Goal: Task Accomplishment & Management: Manage account settings

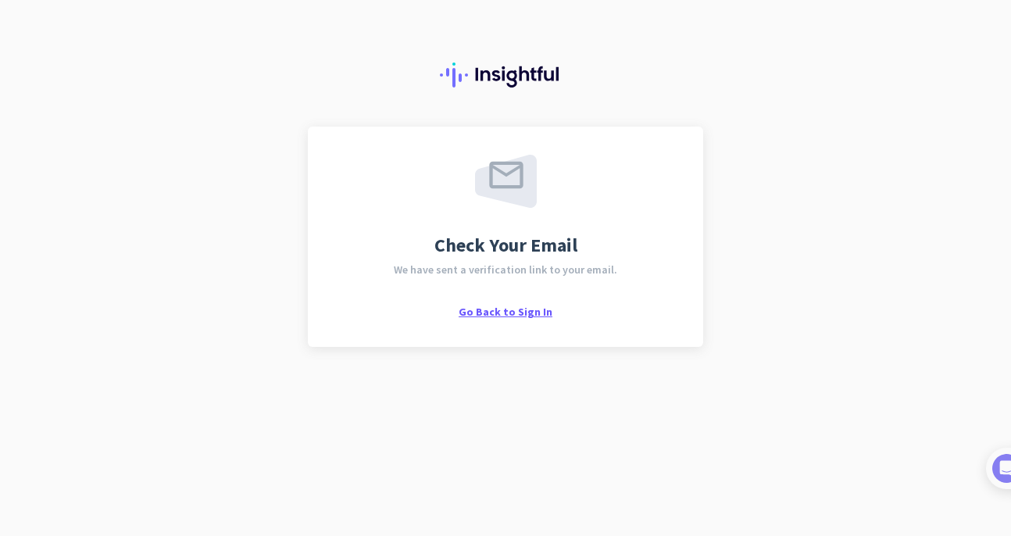
click at [532, 306] on span "Go Back to Sign In" at bounding box center [506, 312] width 94 height 14
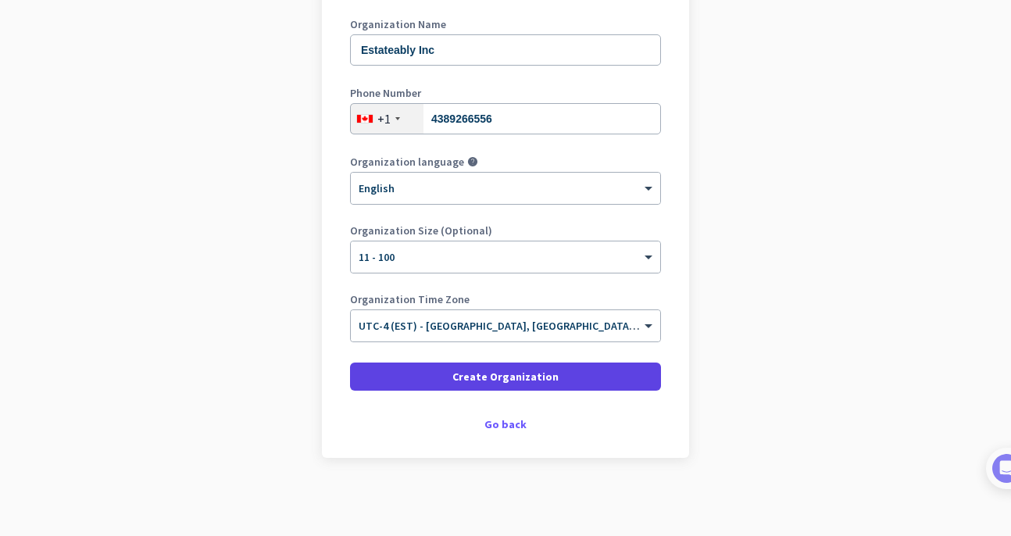
scroll to position [220, 0]
click at [521, 380] on span "Create Organization" at bounding box center [506, 377] width 106 height 16
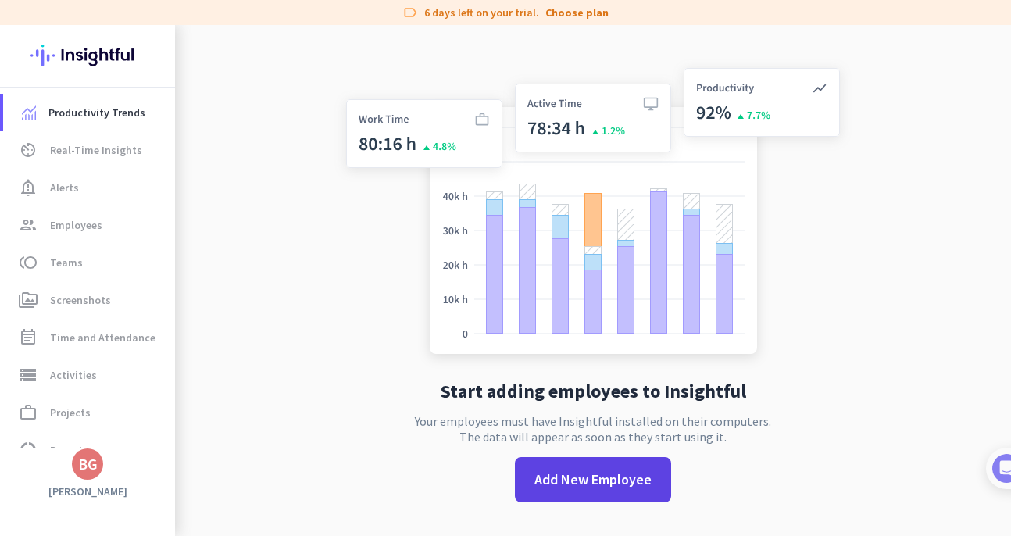
click at [587, 490] on span at bounding box center [593, 480] width 156 height 38
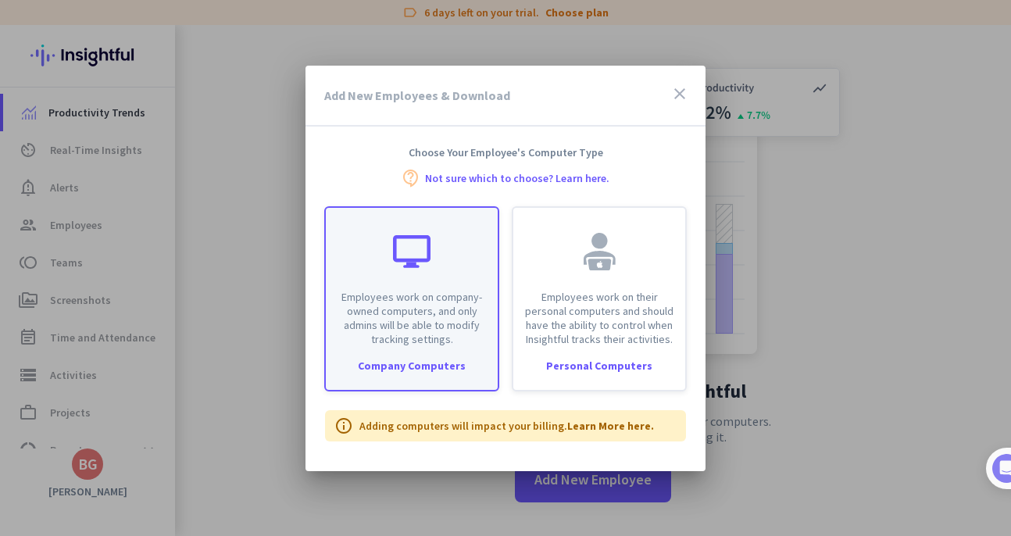
click at [436, 318] on p "Employees work on company-owned computers, and only admins will be able to modi…" at bounding box center [411, 318] width 153 height 56
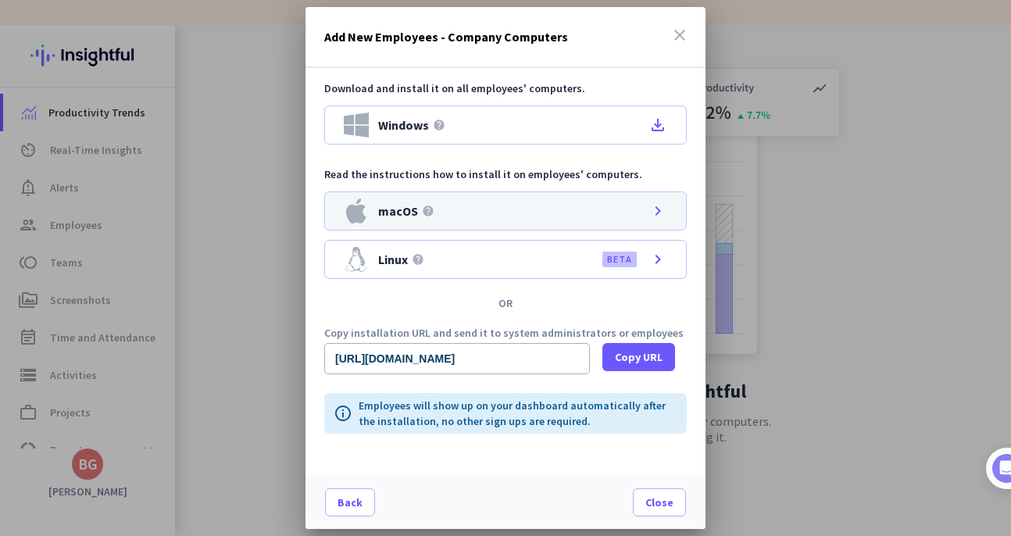
click at [474, 214] on div "macOS help chevron_right" at bounding box center [505, 210] width 363 height 39
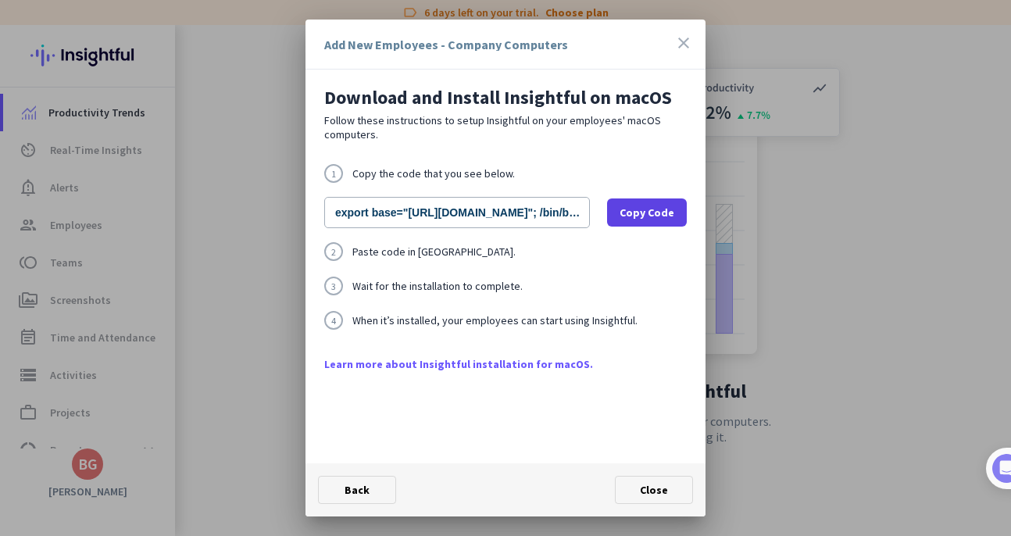
click at [657, 207] on span "Copy Code" at bounding box center [647, 213] width 55 height 16
click at [660, 486] on span "Close" at bounding box center [654, 490] width 28 height 14
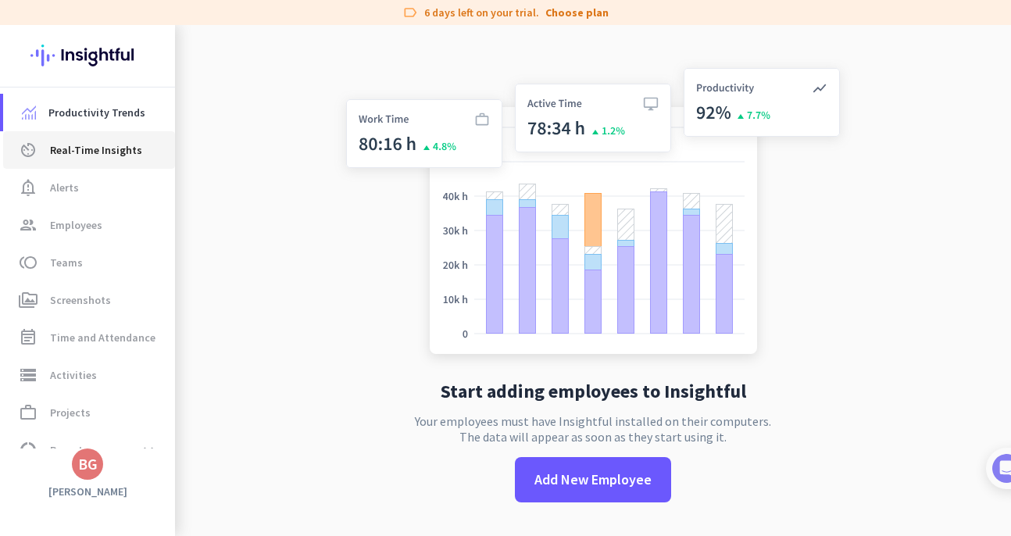
click at [70, 155] on span "Real-Time Insights" at bounding box center [96, 150] width 92 height 19
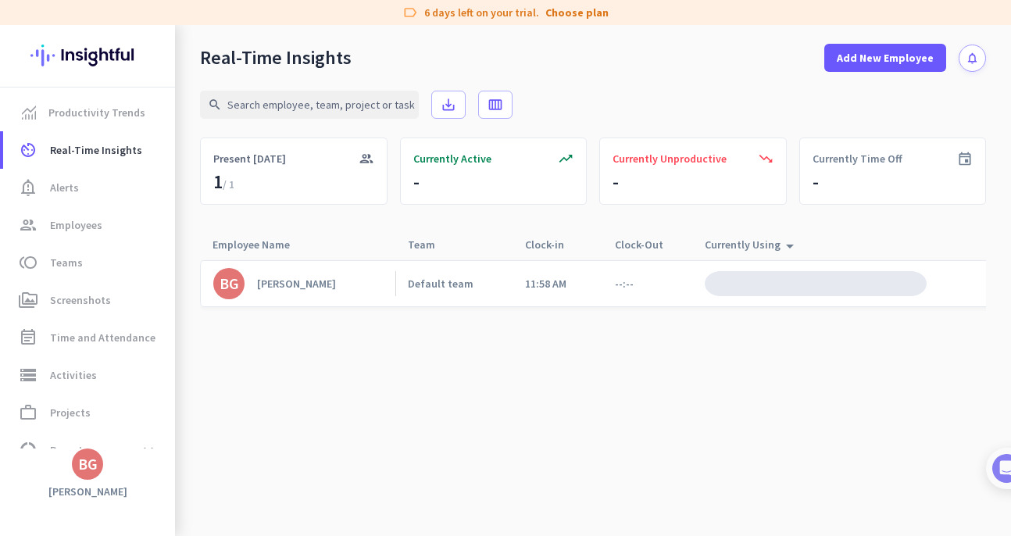
click at [460, 420] on cdk-virtual-scroll-viewport "BG [PERSON_NAME] Default team 11:58 AM --:--" at bounding box center [593, 401] width 786 height 283
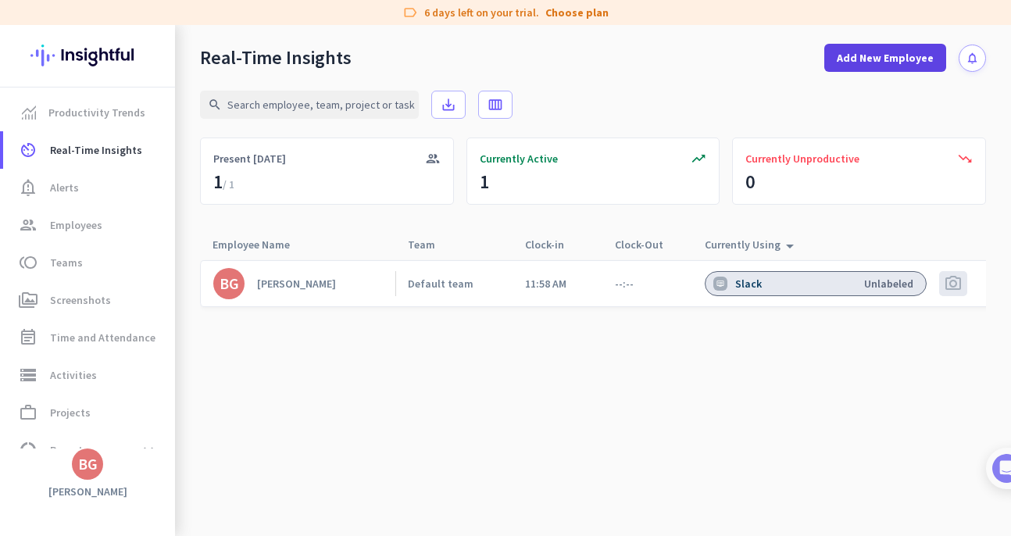
click at [873, 64] on span "Add New Employee" at bounding box center [885, 58] width 97 height 16
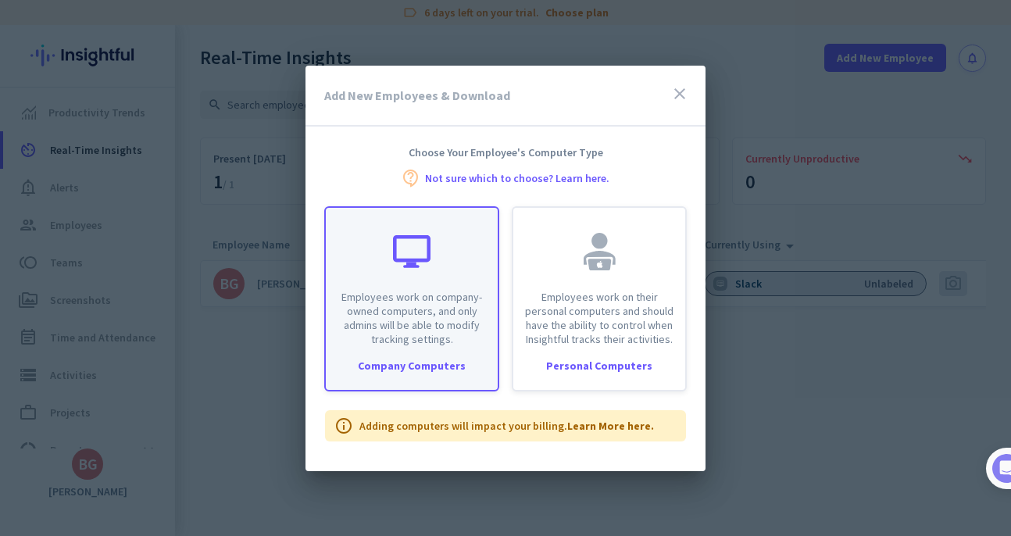
click at [406, 357] on div "Employees work on company-owned computers, and only admins will be able to modi…" at bounding box center [411, 298] width 175 height 185
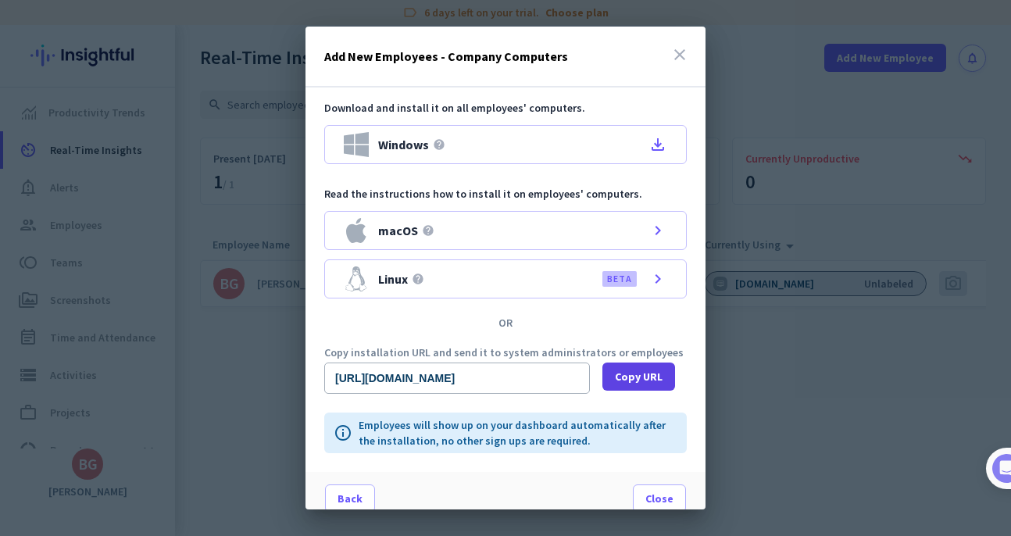
click at [639, 375] on span "Copy URL" at bounding box center [639, 377] width 48 height 16
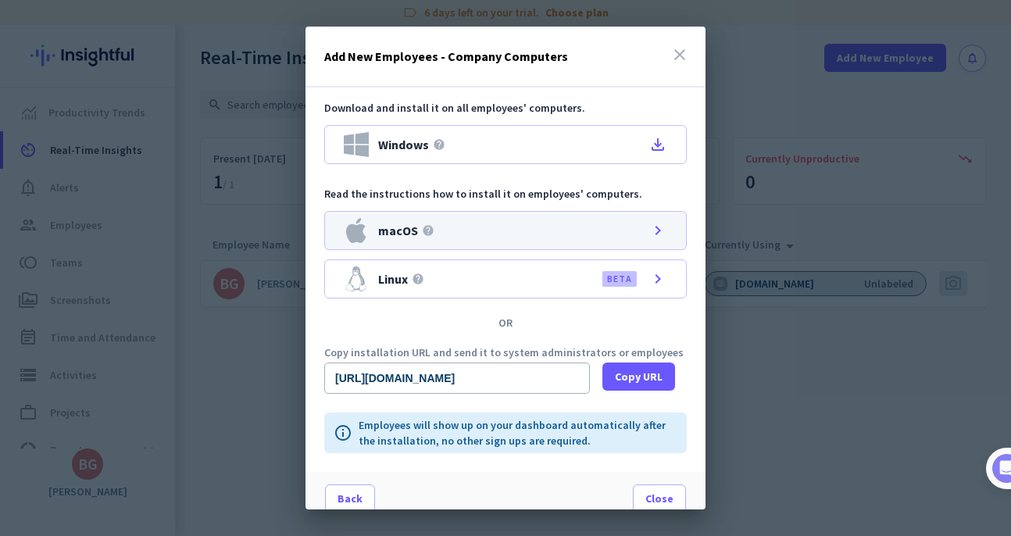
click at [492, 220] on div "macOS help chevron_right" at bounding box center [505, 230] width 363 height 39
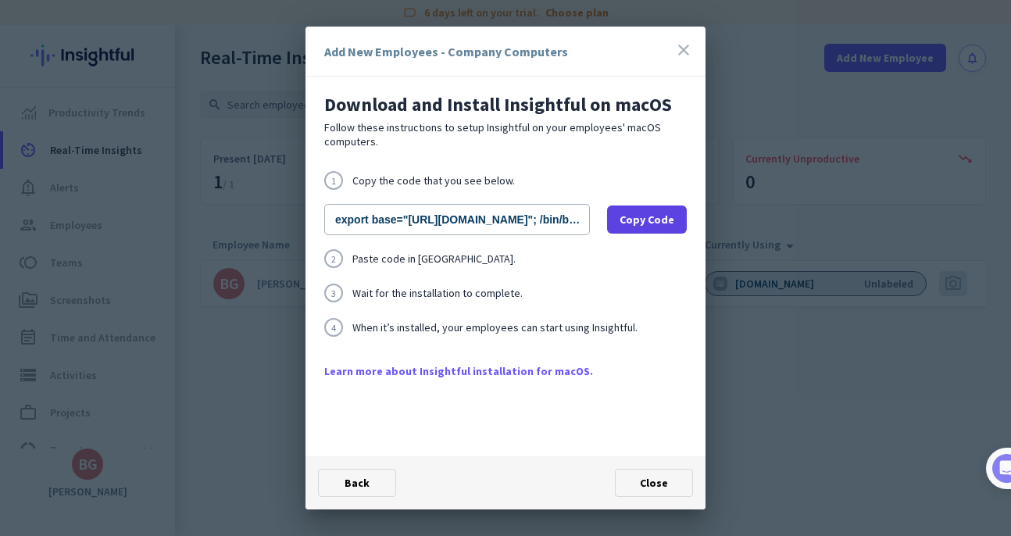
click at [644, 222] on span "Copy Code" at bounding box center [647, 220] width 55 height 16
click at [678, 47] on icon "close" at bounding box center [684, 50] width 19 height 19
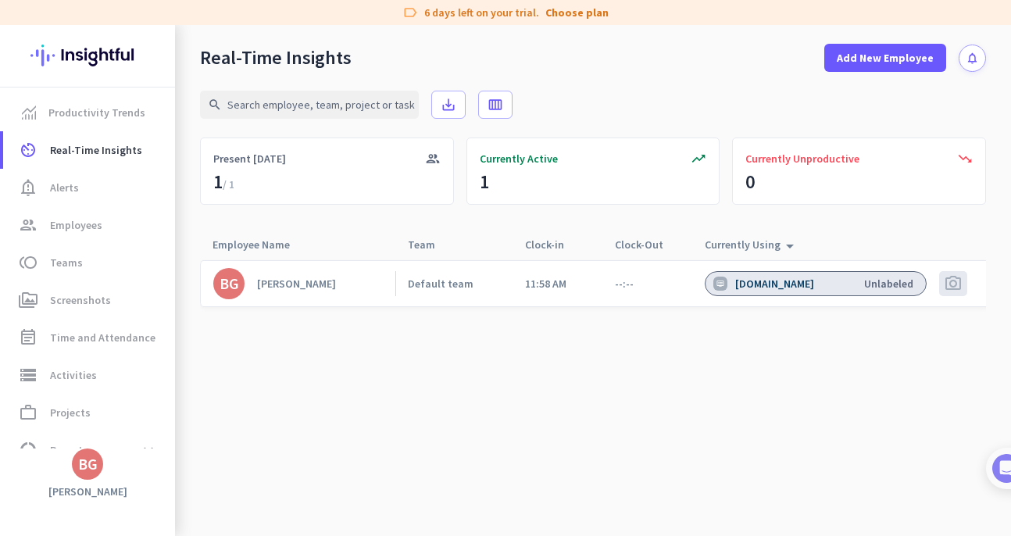
click at [893, 283] on div "Unlabeled" at bounding box center [888, 284] width 49 height 14
click at [459, 286] on div "Default team" at bounding box center [441, 284] width 66 height 14
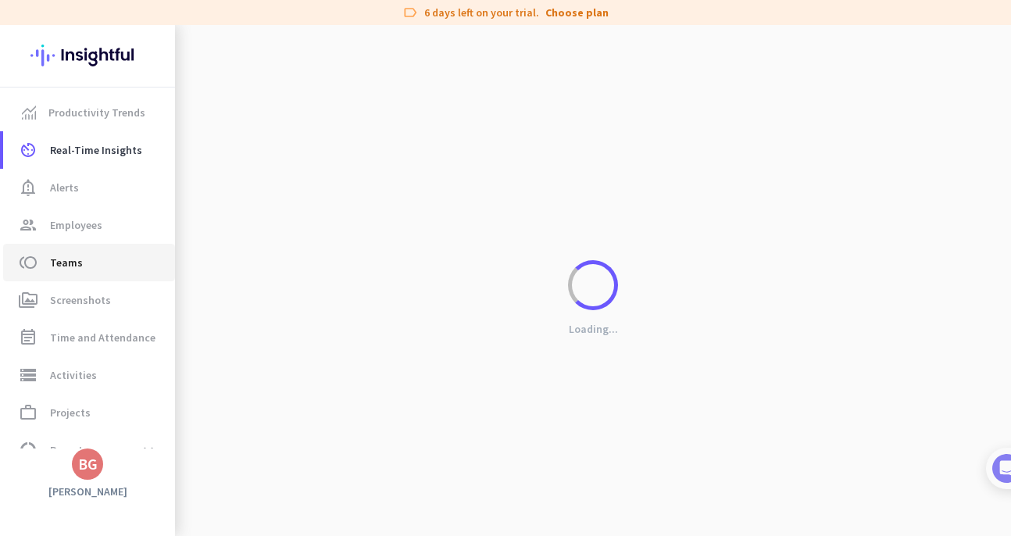
click at [74, 261] on span "Teams" at bounding box center [66, 262] width 33 height 19
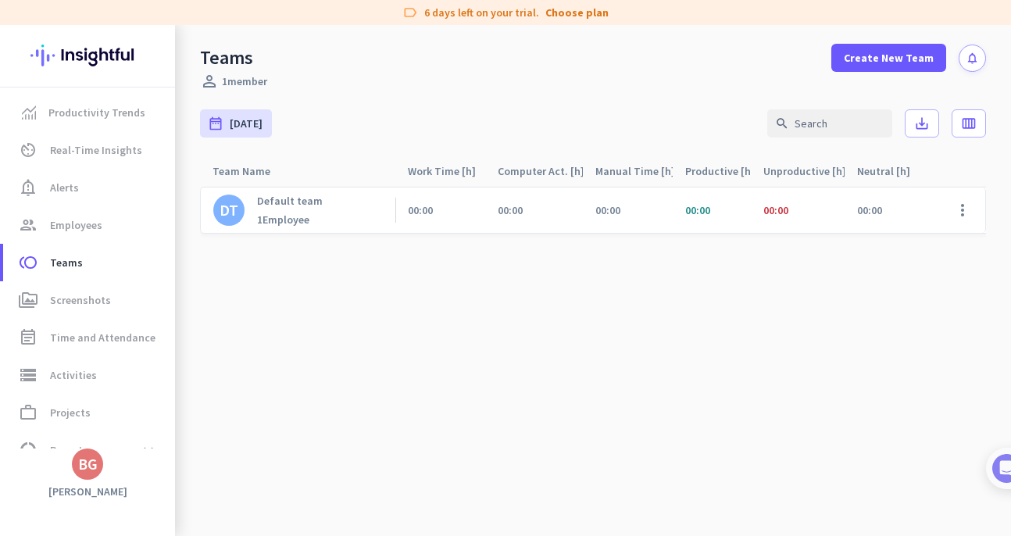
click at [294, 212] on div "Default team 1 Employee" at bounding box center [290, 210] width 66 height 33
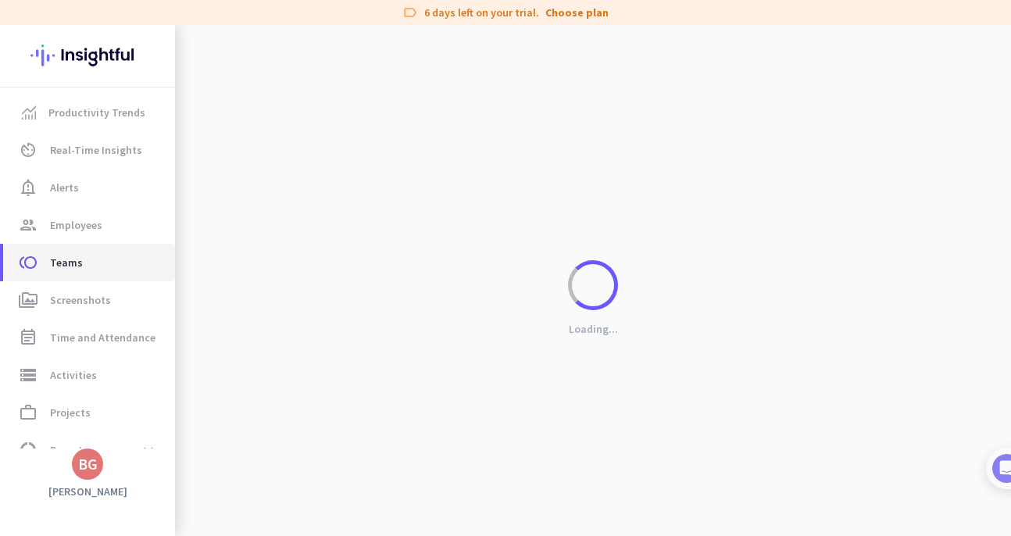
click at [93, 255] on span "toll Teams" at bounding box center [89, 262] width 147 height 19
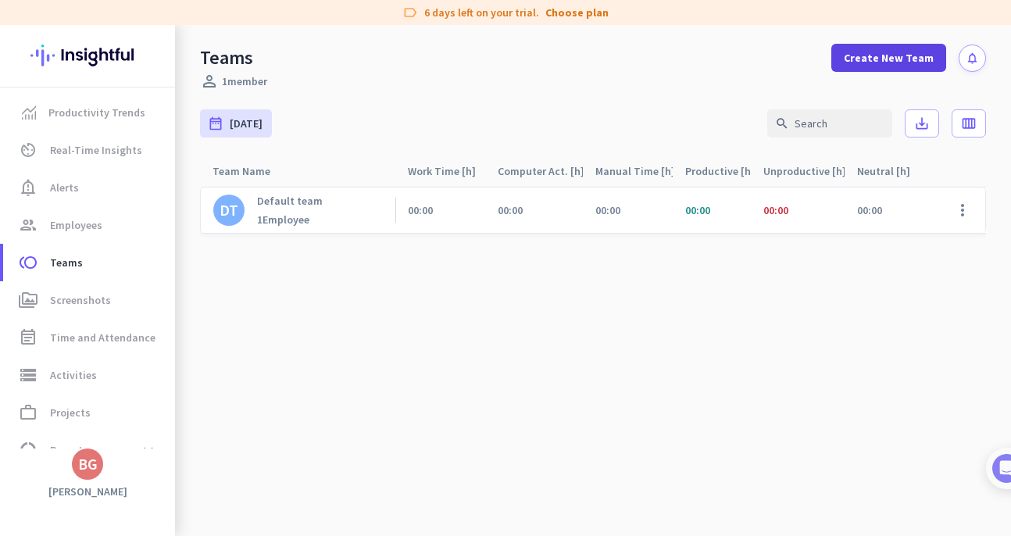
click at [880, 63] on span "Create New Team" at bounding box center [889, 58] width 90 height 16
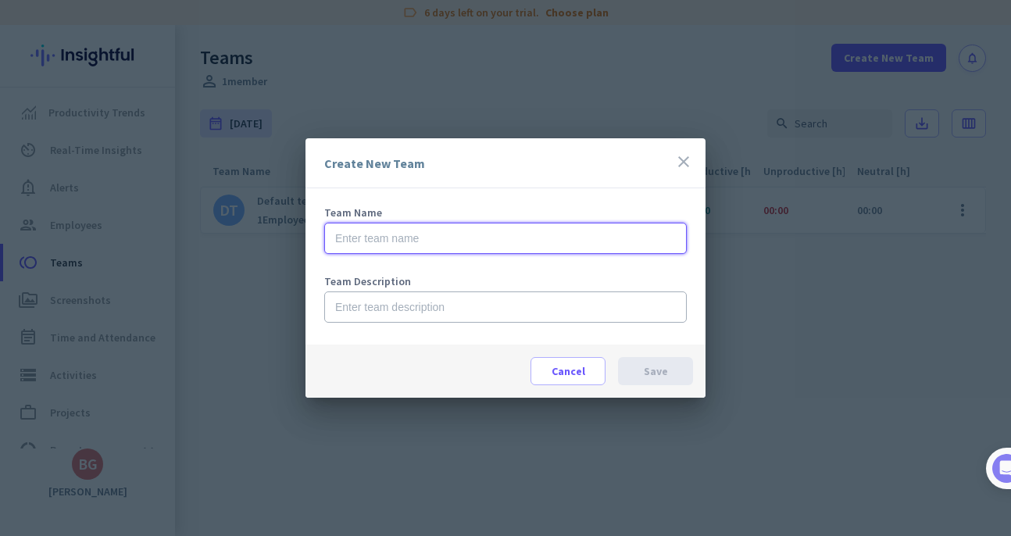
click at [487, 238] on input "text" at bounding box center [505, 238] width 363 height 31
type input "Finance & HR"
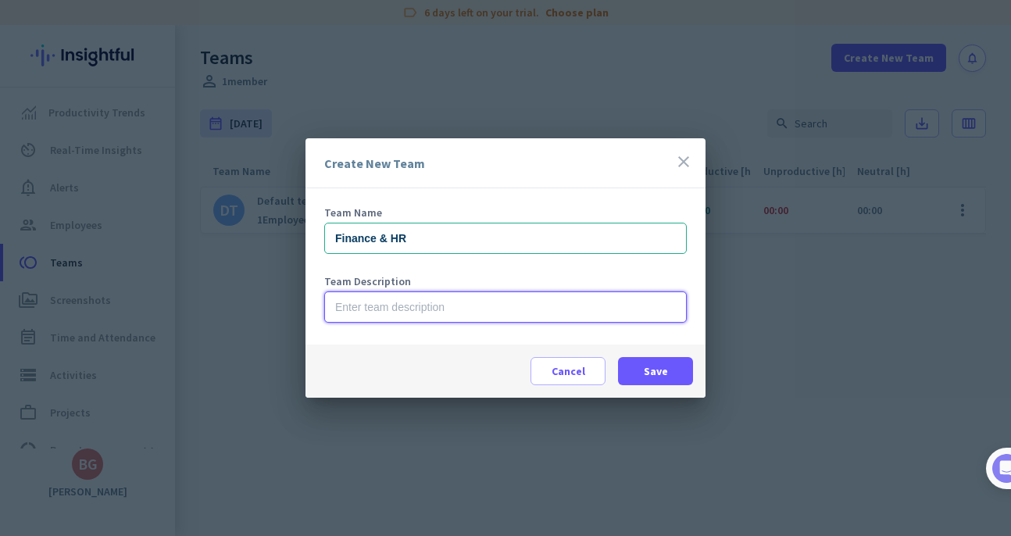
click at [515, 319] on input "text" at bounding box center [505, 307] width 363 height 31
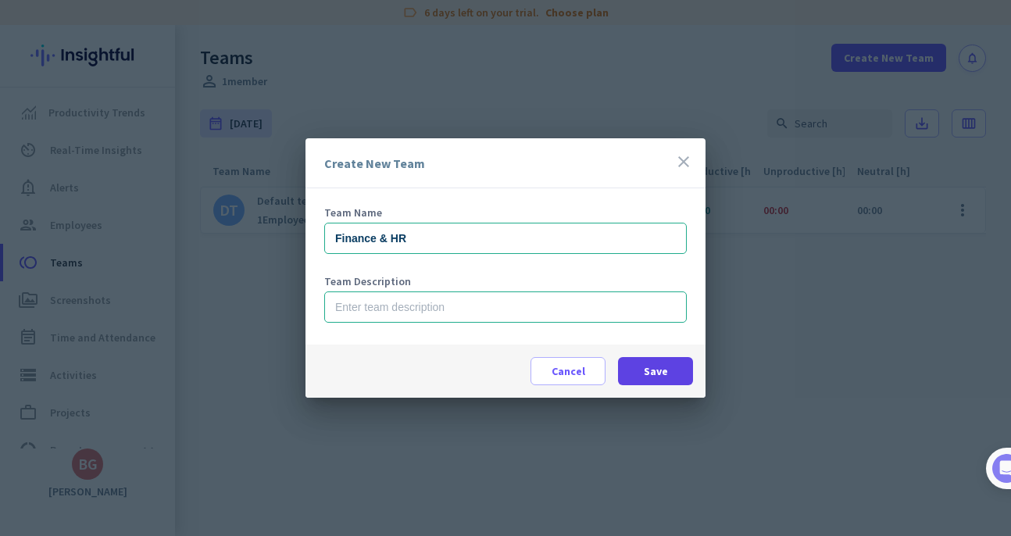
click at [645, 369] on span "Save" at bounding box center [656, 371] width 24 height 16
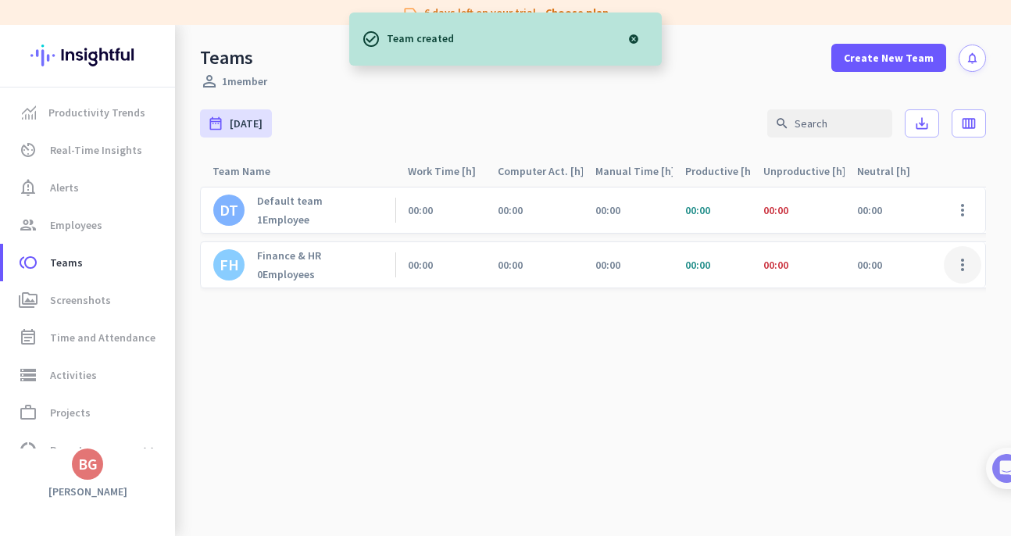
click at [968, 267] on span at bounding box center [963, 265] width 38 height 38
click at [898, 306] on div "Edit" at bounding box center [921, 298] width 122 height 28
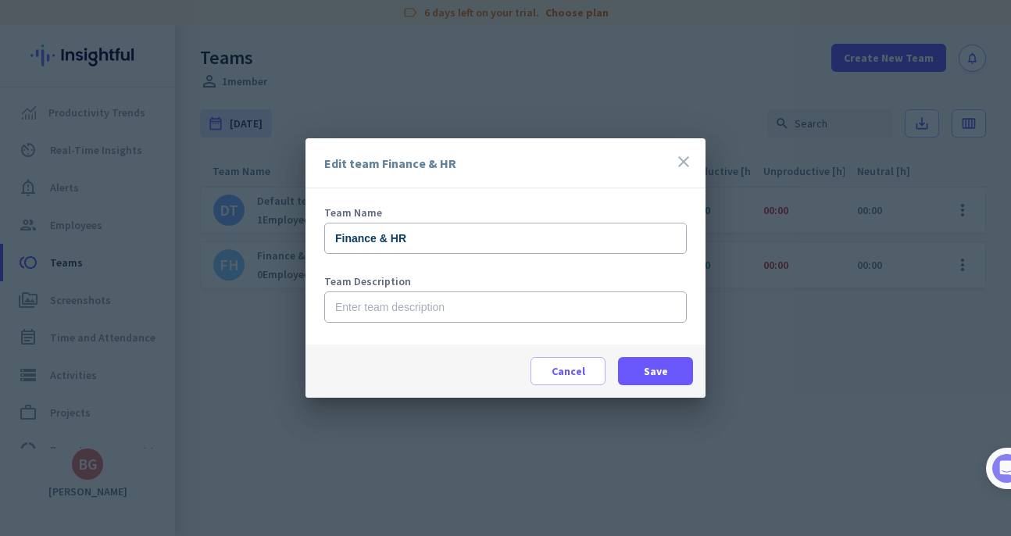
drag, startPoint x: 682, startPoint y: 163, endPoint x: 718, endPoint y: 174, distance: 36.6
click at [682, 163] on icon "close" at bounding box center [684, 161] width 19 height 19
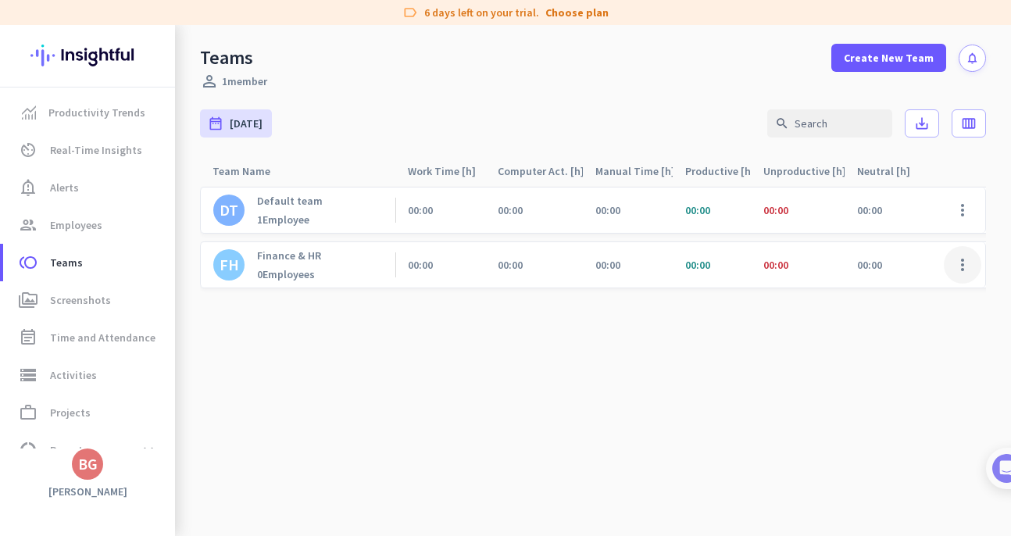
click at [968, 270] on span at bounding box center [963, 265] width 38 height 38
click at [719, 336] on div at bounding box center [505, 268] width 1011 height 536
click at [81, 236] on link "group Employees" at bounding box center [89, 225] width 172 height 38
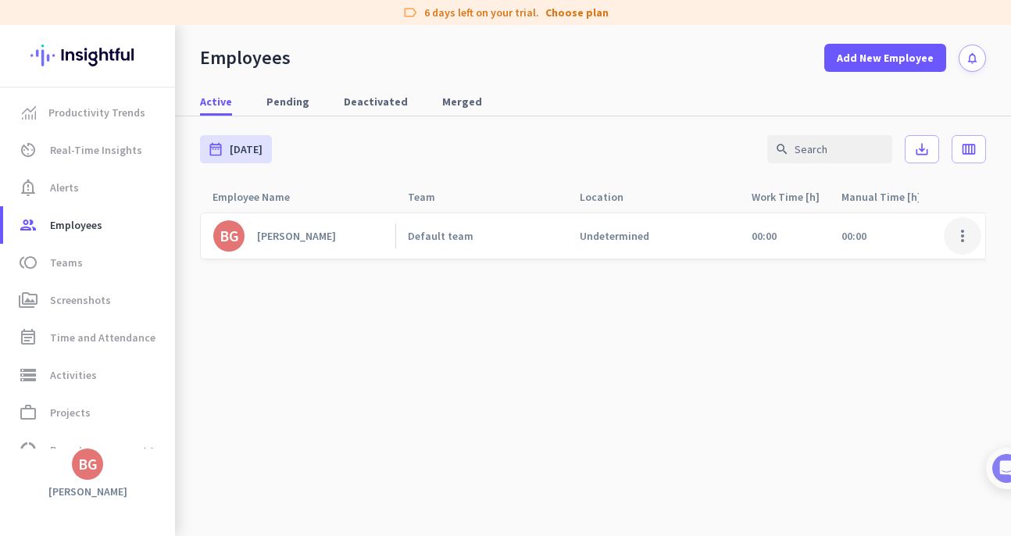
click at [965, 231] on span at bounding box center [963, 236] width 38 height 38
click at [912, 267] on span "Edit" at bounding box center [917, 269] width 103 height 16
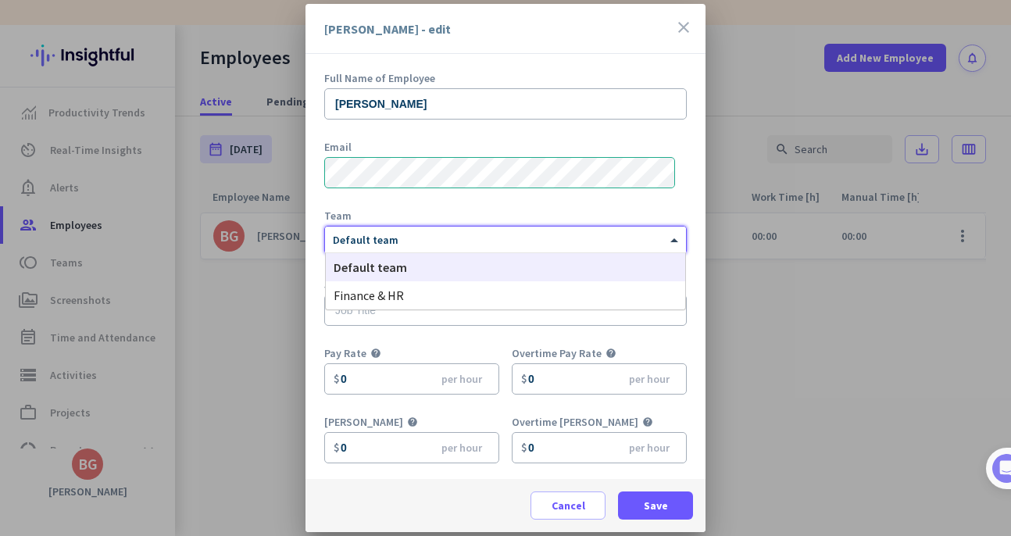
click at [450, 239] on div at bounding box center [505, 237] width 361 height 13
click at [434, 293] on div "Finance & HR" at bounding box center [506, 295] width 360 height 28
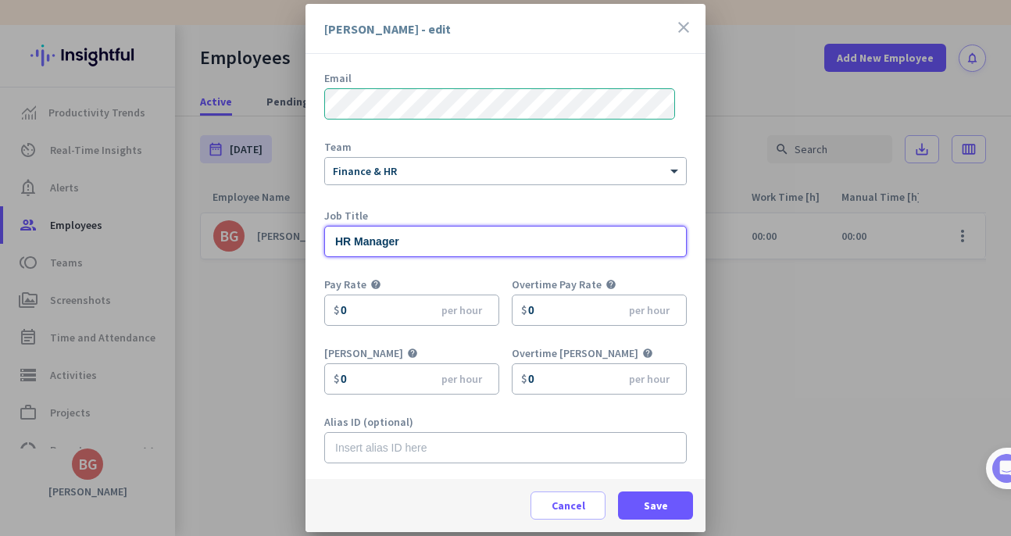
scroll to position [69, 0]
type input "HR Manager"
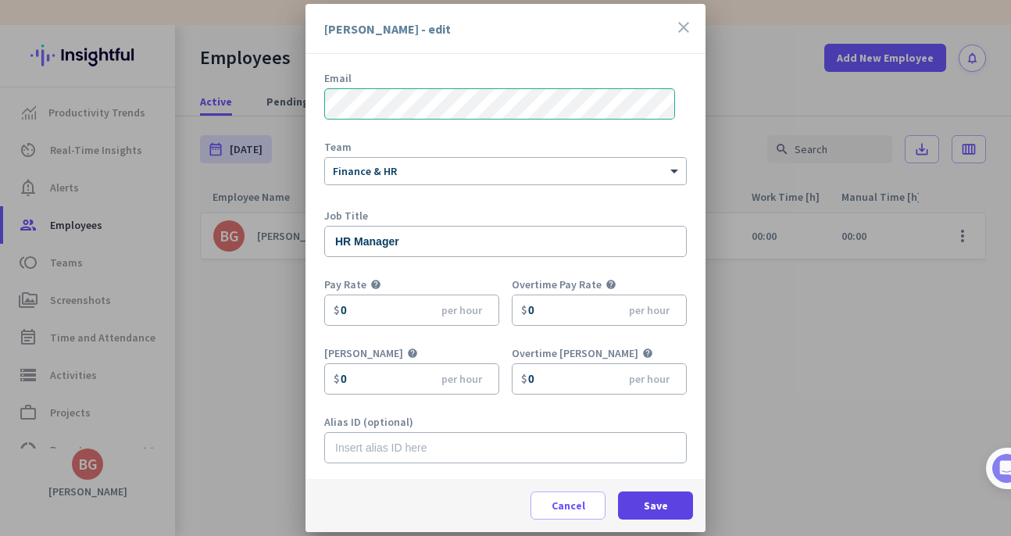
click at [671, 513] on span at bounding box center [655, 506] width 75 height 38
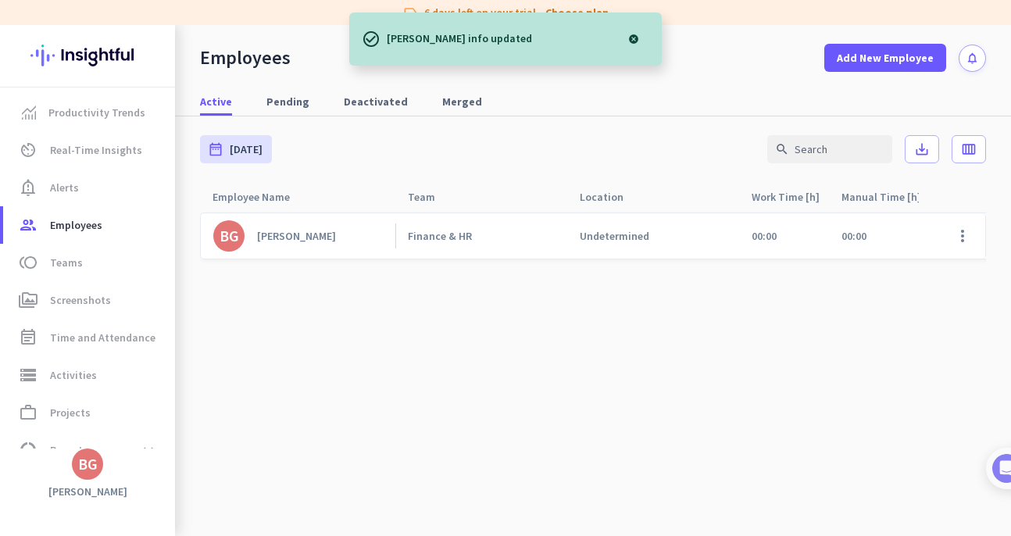
click at [648, 302] on cdk-virtual-scroll-viewport "BG [PERSON_NAME] Finance & HR Undetermined 00:00 00:00 00:00 00:00 00:00 00:00 …" at bounding box center [593, 374] width 786 height 324
click at [964, 231] on span at bounding box center [963, 236] width 38 height 38
click at [886, 272] on span "Edit" at bounding box center [876, 269] width 20 height 14
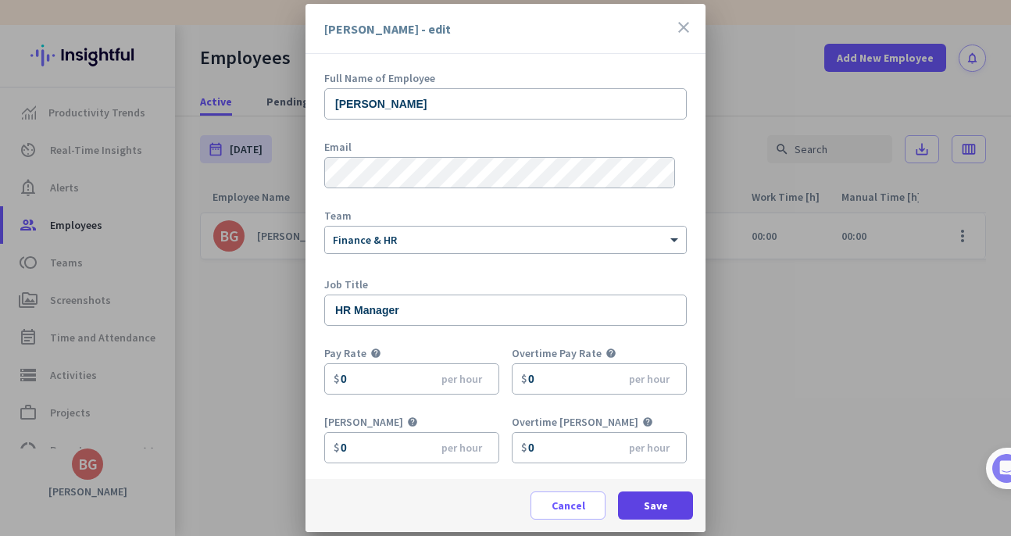
scroll to position [0, 0]
click at [656, 497] on span at bounding box center [655, 506] width 75 height 38
click at [647, 497] on span at bounding box center [655, 506] width 75 height 38
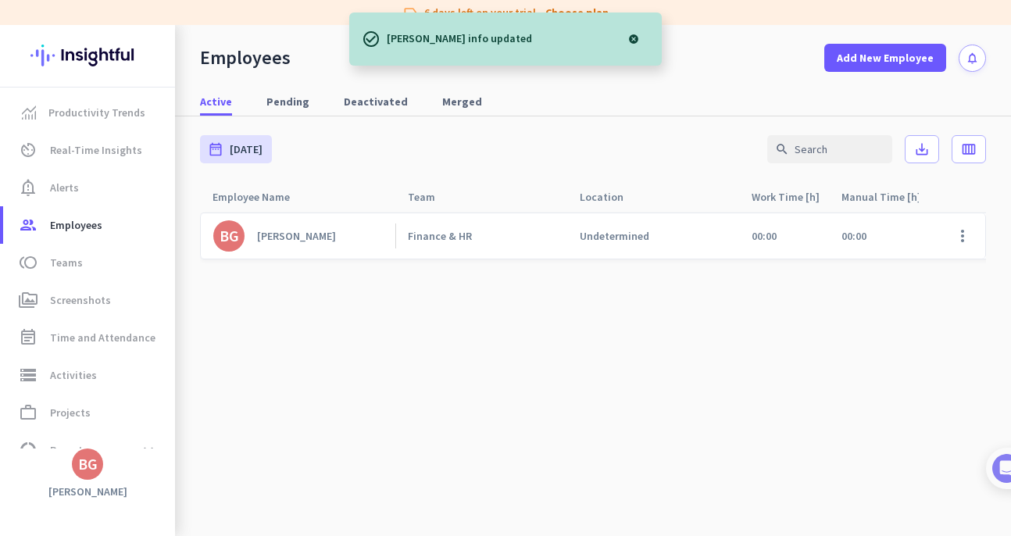
drag, startPoint x: 378, startPoint y: 335, endPoint x: 214, endPoint y: 307, distance: 166.4
click at [378, 335] on cdk-virtual-scroll-viewport "BG [PERSON_NAME] Finance & HR Undetermined 00:00 00:00 00:00 00:00 00:00 00:00 …" at bounding box center [593, 374] width 786 height 324
click at [84, 260] on span "toll Teams" at bounding box center [89, 262] width 147 height 19
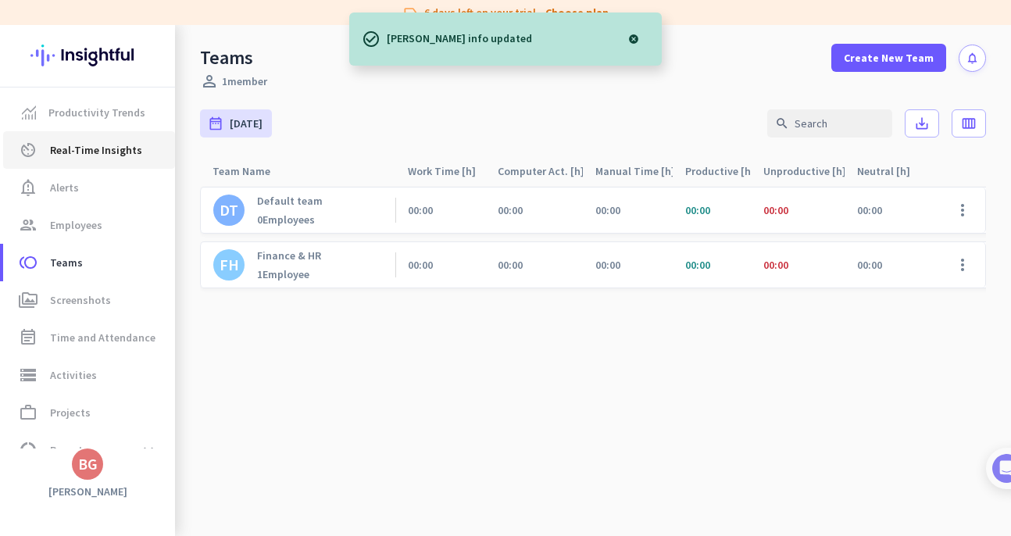
click at [82, 149] on span "Real-Time Insights" at bounding box center [96, 150] width 92 height 19
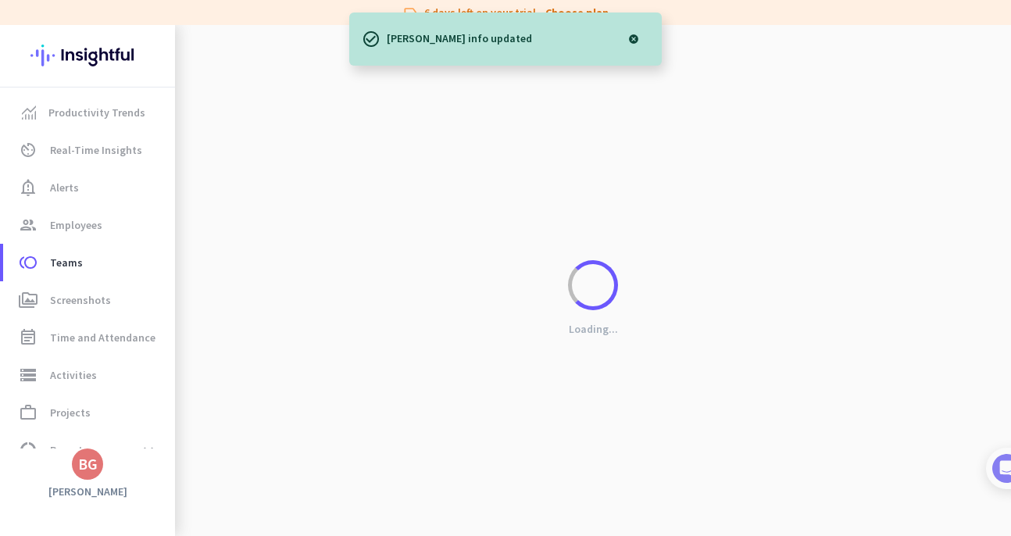
click at [632, 38] on div at bounding box center [633, 38] width 31 height 31
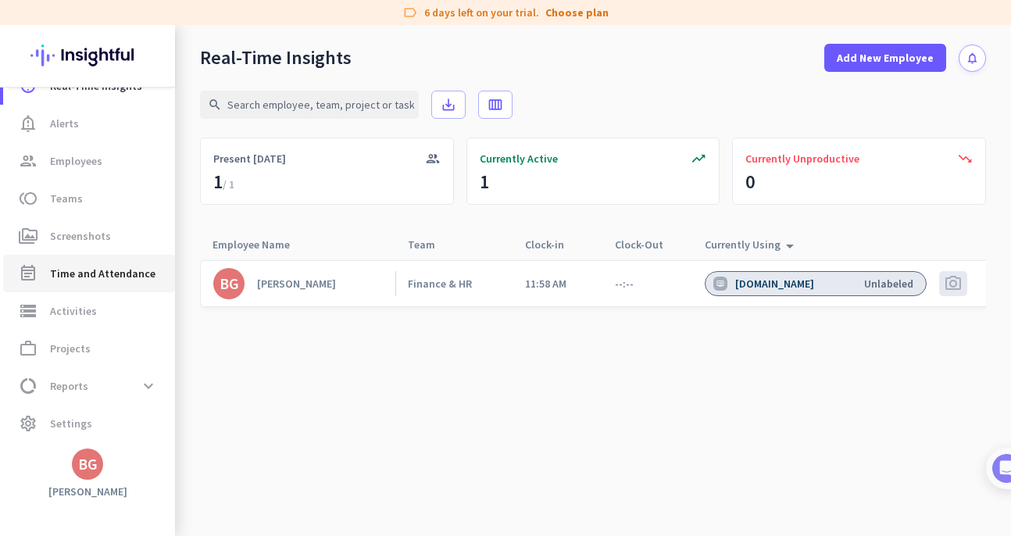
scroll to position [64, 0]
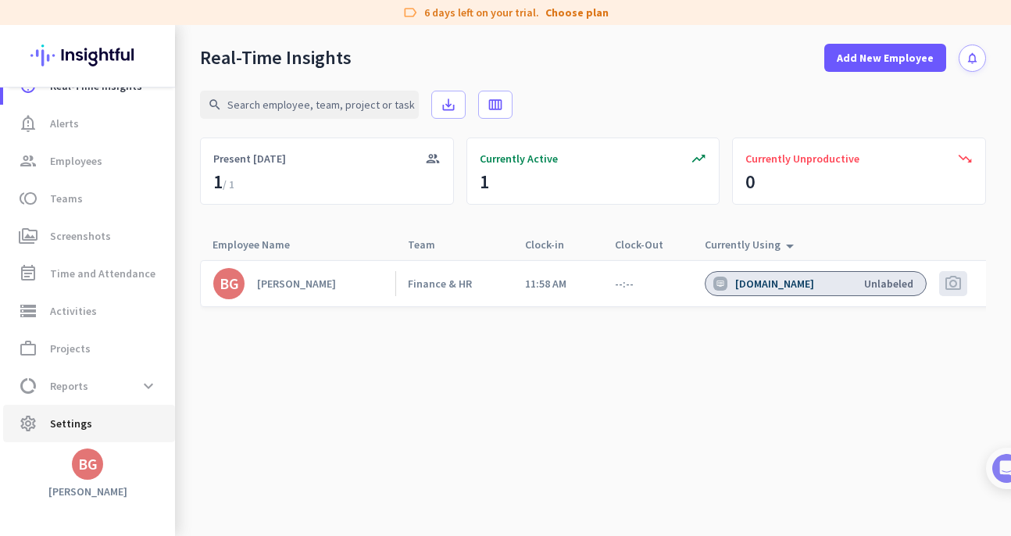
click at [109, 414] on span "settings Settings" at bounding box center [89, 423] width 147 height 19
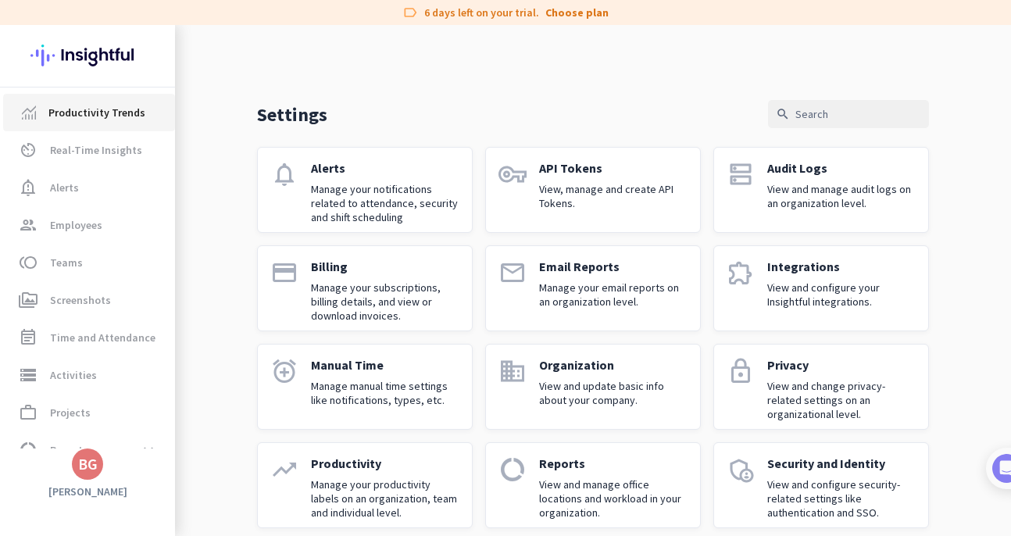
click at [73, 113] on span "Productivity Trends" at bounding box center [96, 112] width 97 height 19
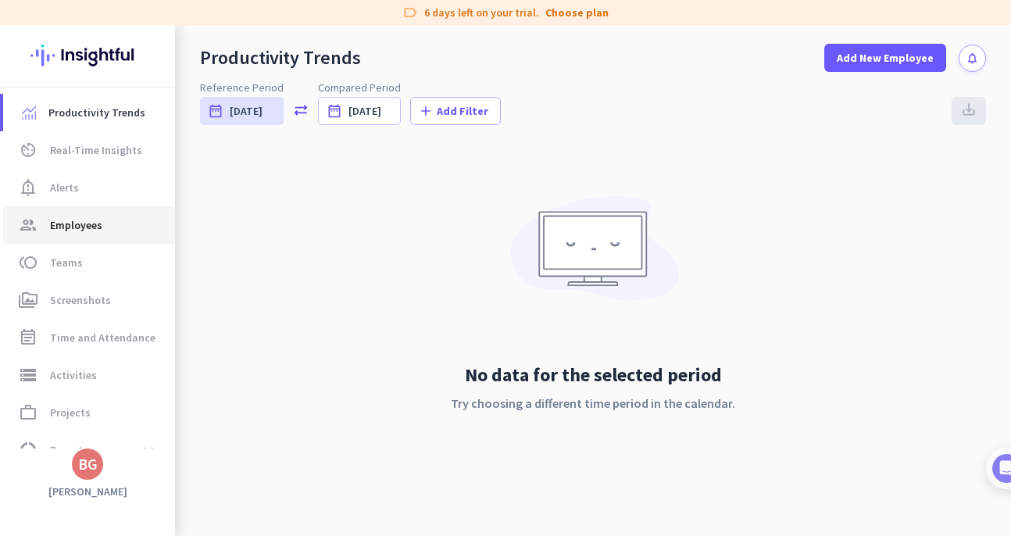
click at [82, 232] on span "Employees" at bounding box center [76, 225] width 52 height 19
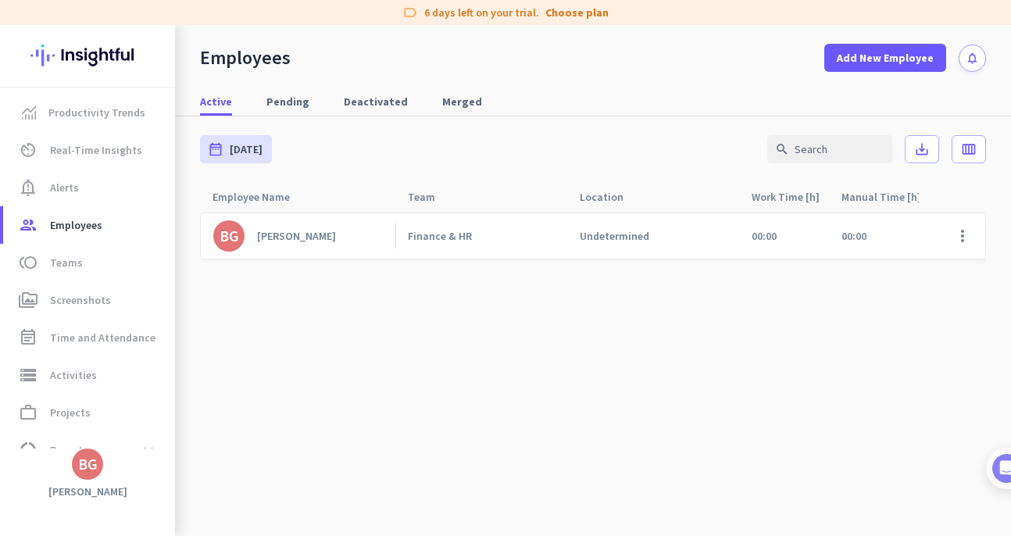
click at [311, 243] on link "BG [PERSON_NAME]" at bounding box center [304, 235] width 182 height 31
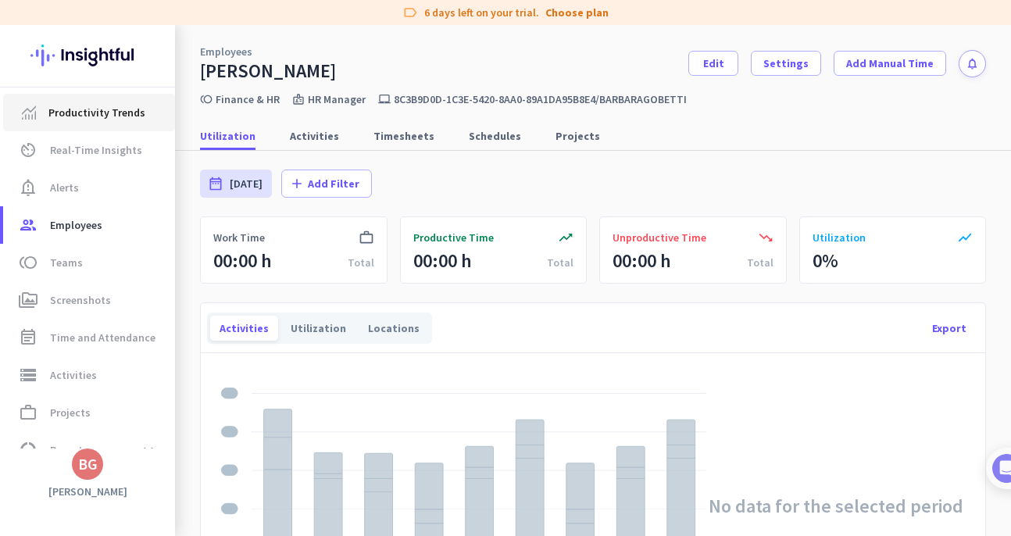
click at [101, 117] on span "Productivity Trends" at bounding box center [96, 112] width 97 height 19
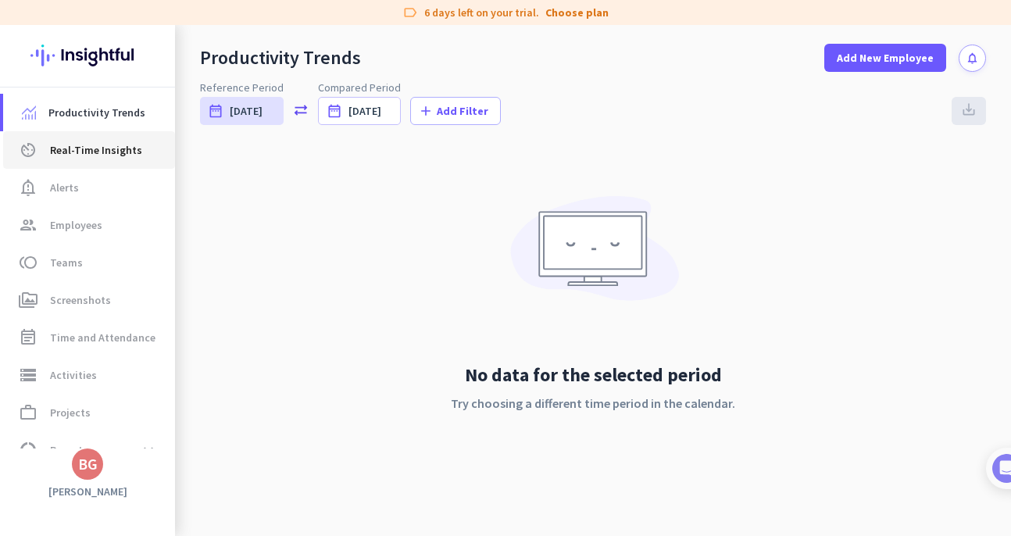
click at [116, 149] on span "Real-Time Insights" at bounding box center [96, 150] width 92 height 19
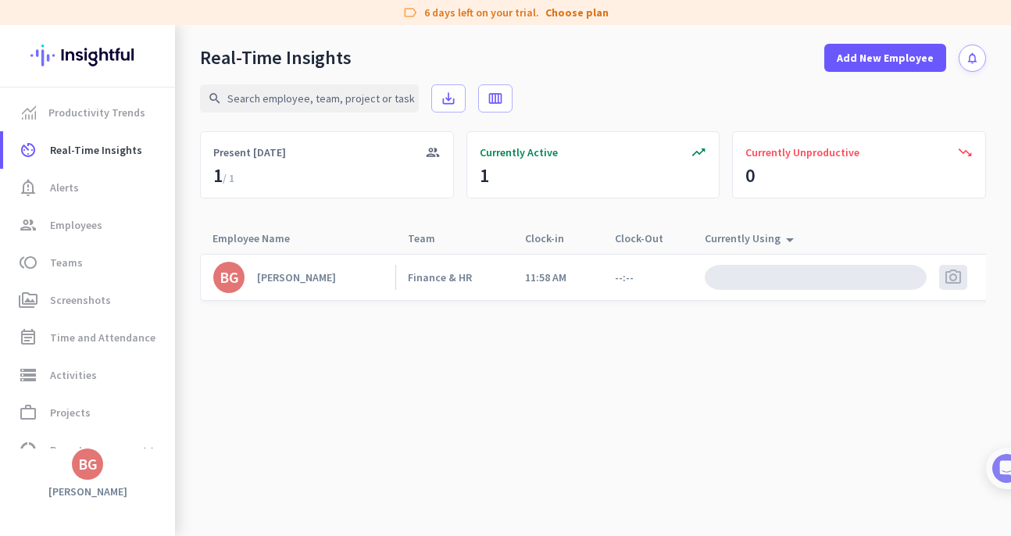
scroll to position [6, 0]
click at [788, 349] on cdk-virtual-scroll-viewport "BG [PERSON_NAME] Finance & HR 11:58 AM --:-- desktop_access_disabled Inactive" at bounding box center [593, 394] width 786 height 283
click at [756, 278] on div "Inactive" at bounding box center [754, 277] width 43 height 14
click at [832, 320] on cdk-virtual-scroll-viewport "BG [PERSON_NAME] Finance & HR 11:58 AM --:-- desktop_access_disabled Inactive" at bounding box center [593, 394] width 786 height 283
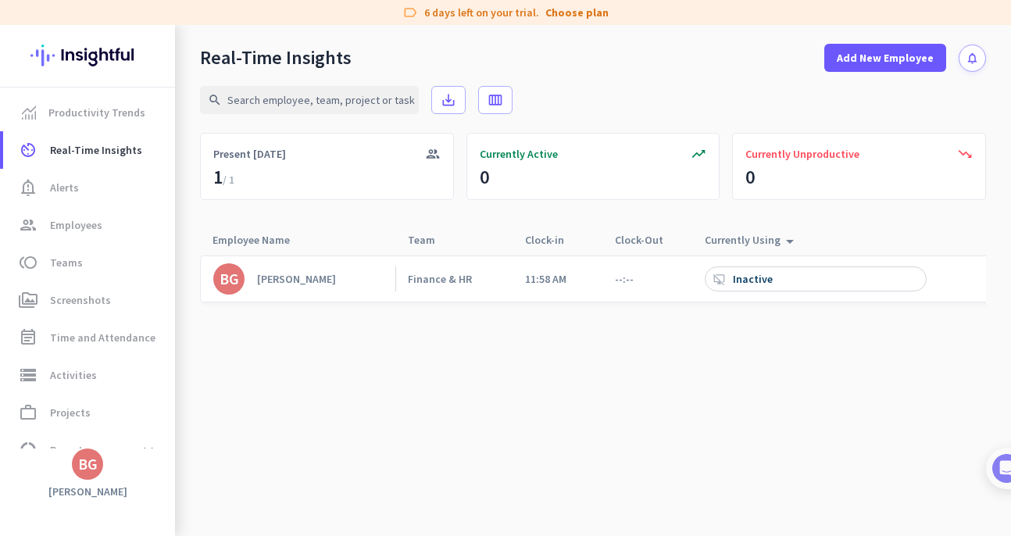
click at [619, 336] on cdk-virtual-scroll-viewport "BG [PERSON_NAME] Finance & HR 11:58 AM --:-- desktop_access_disabled Inactive" at bounding box center [593, 396] width 786 height 283
